Goal: Task Accomplishment & Management: Use online tool/utility

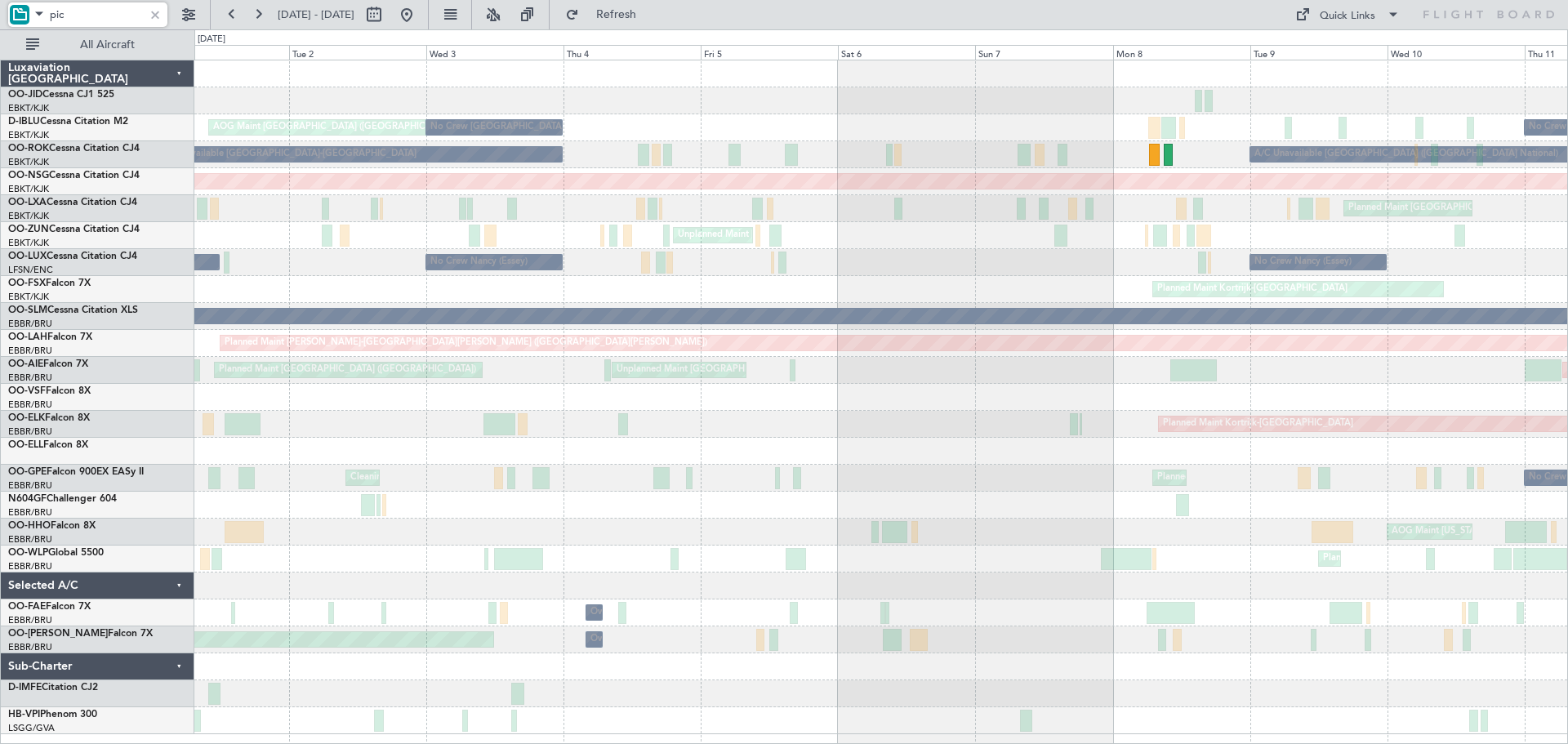
click at [998, 157] on div "A/C Unavailable [GEOGRAPHIC_DATA] ([GEOGRAPHIC_DATA] National) A/C Unavailable …" at bounding box center [881, 155] width 1373 height 27
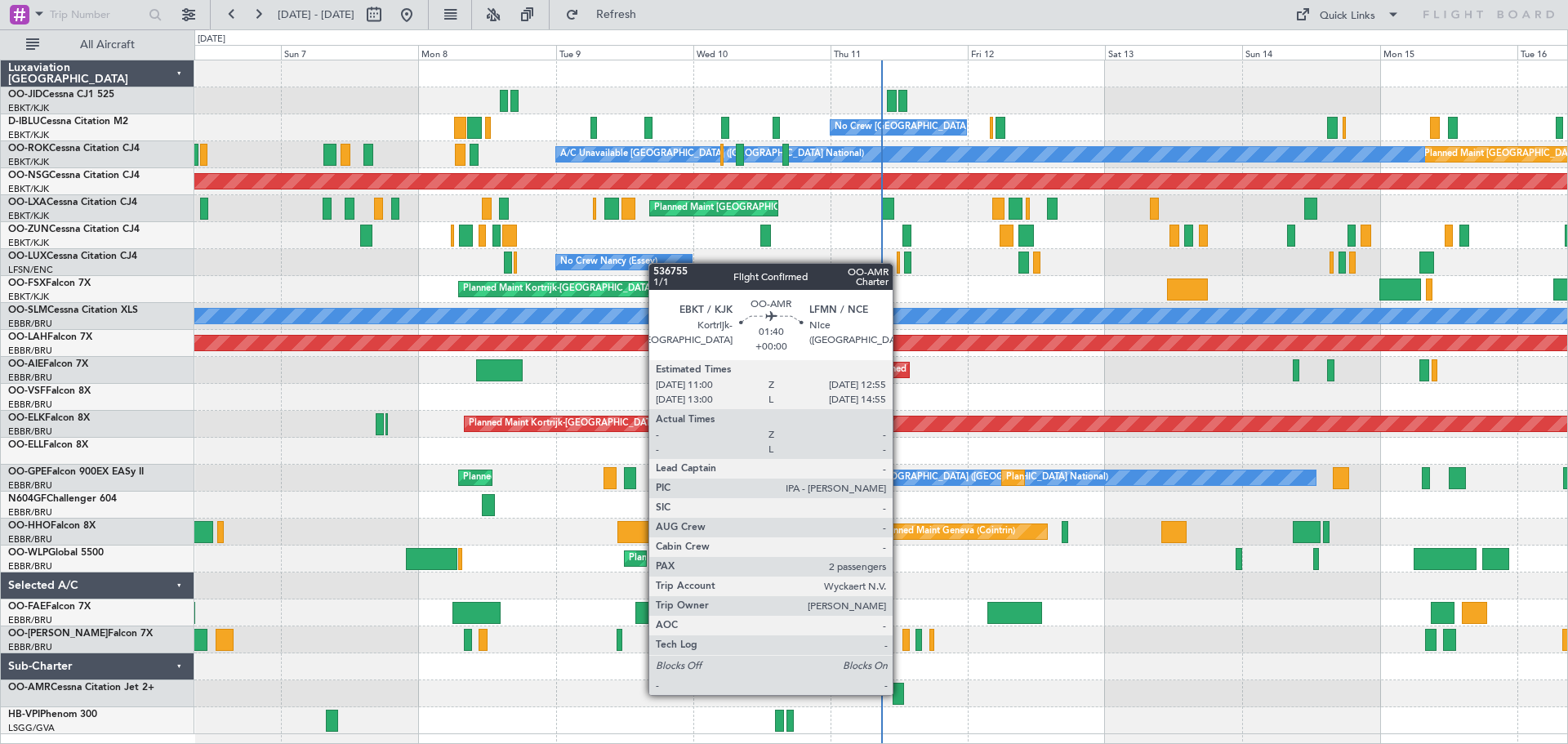
click at [900, 694] on div at bounding box center [898, 694] width 12 height 22
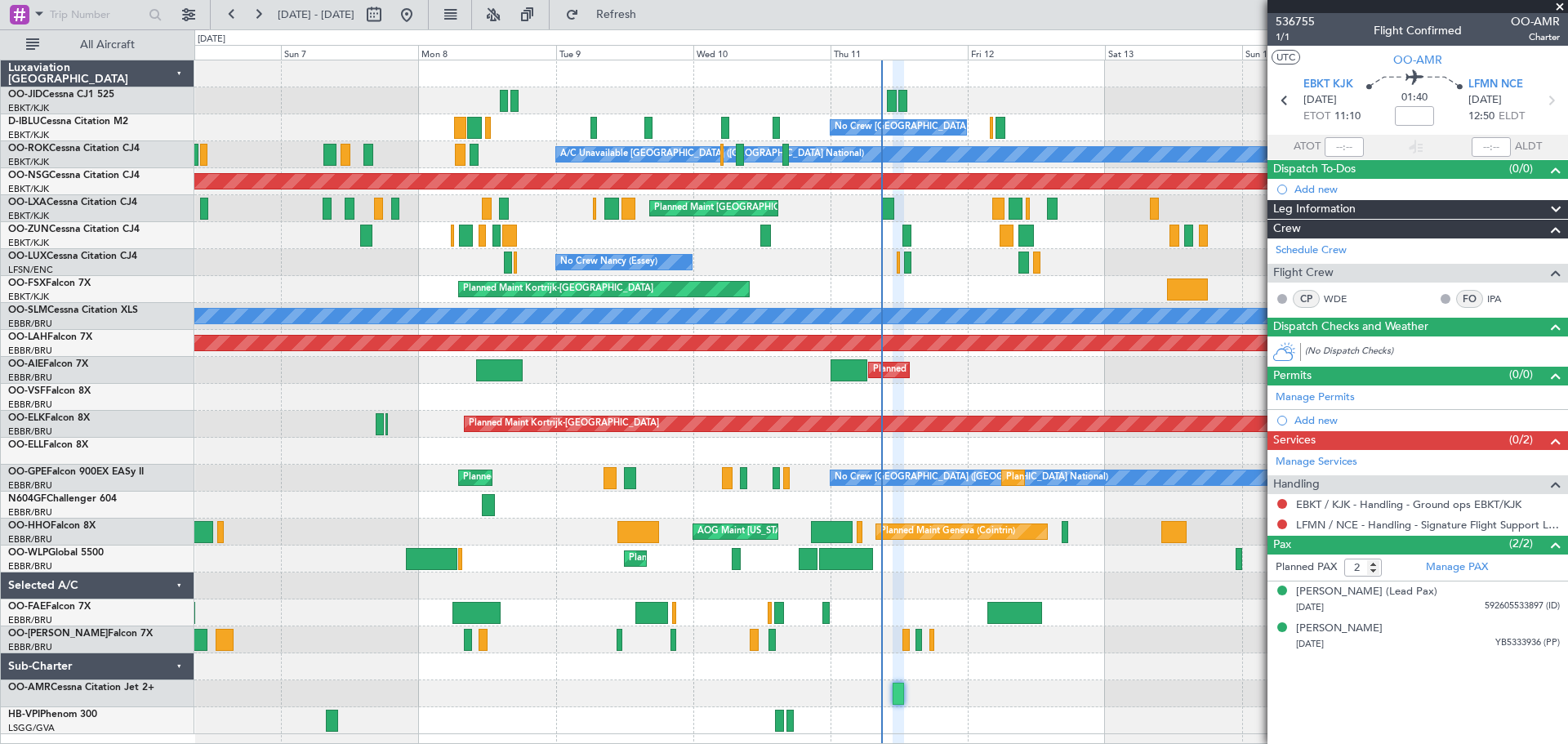
click at [1564, 4] on span at bounding box center [1560, 7] width 16 height 14
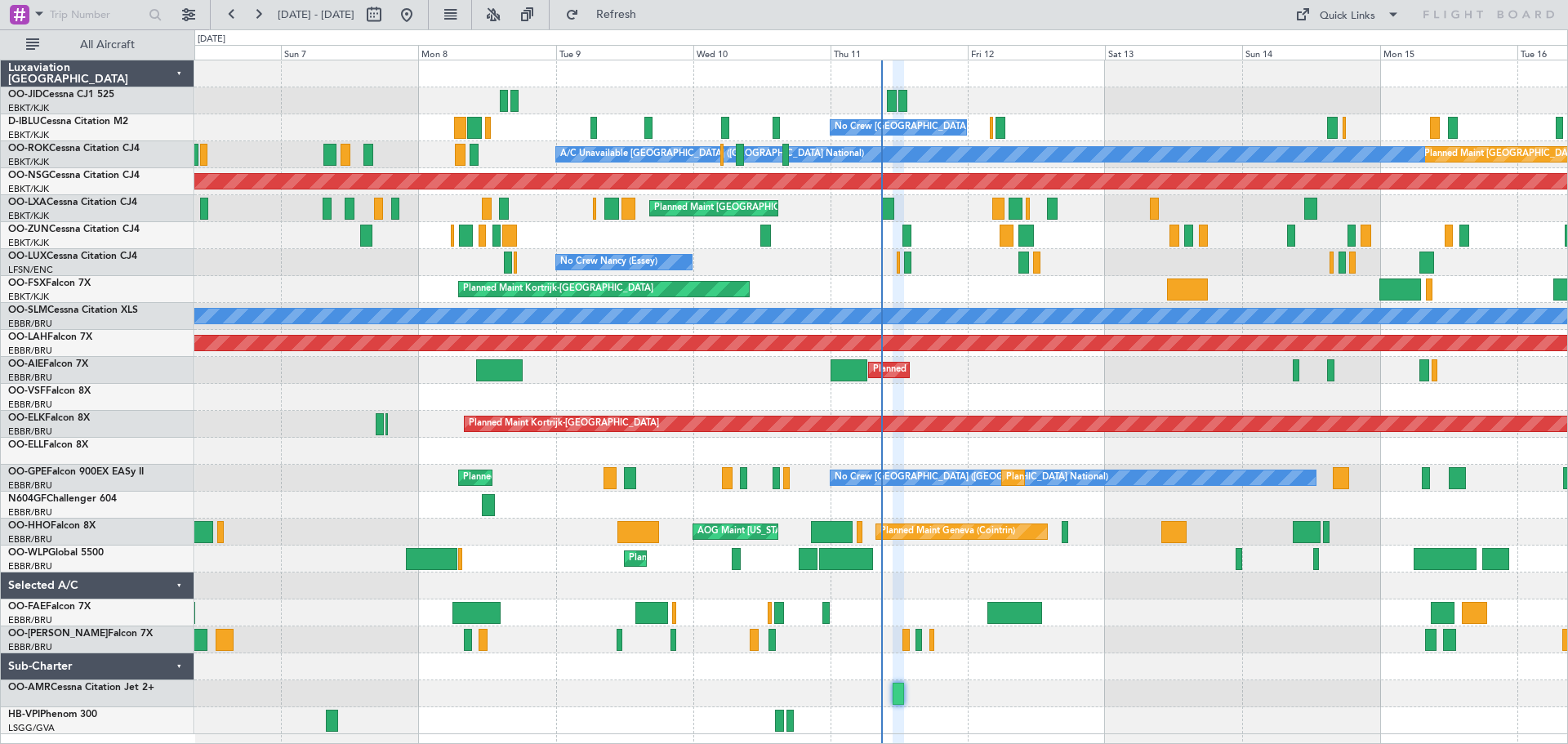
type input "0"
